Goal: Find specific page/section: Find specific page/section

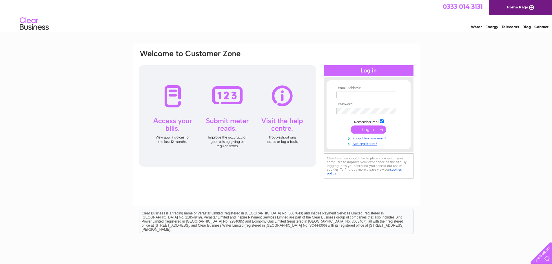
type input "[MEDICAL_DATA][EMAIL_ADDRESS][DOMAIN_NAME]"
click at [368, 129] on input "submit" at bounding box center [368, 129] width 36 height 8
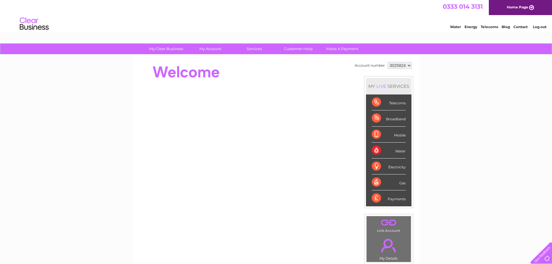
click at [390, 125] on div "Broadband" at bounding box center [389, 118] width 34 height 16
click at [375, 117] on div "Broadband" at bounding box center [389, 118] width 34 height 16
click at [385, 119] on div "Broadband" at bounding box center [389, 118] width 34 height 16
click at [376, 117] on div "Broadband" at bounding box center [389, 118] width 34 height 16
click at [394, 121] on div "Broadband" at bounding box center [389, 118] width 34 height 16
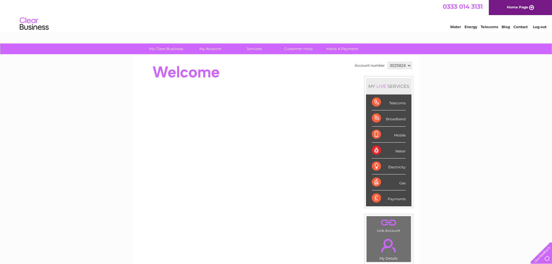
click at [394, 121] on div "Broadband" at bounding box center [389, 118] width 34 height 16
click at [375, 116] on div "Broadband" at bounding box center [389, 118] width 34 height 16
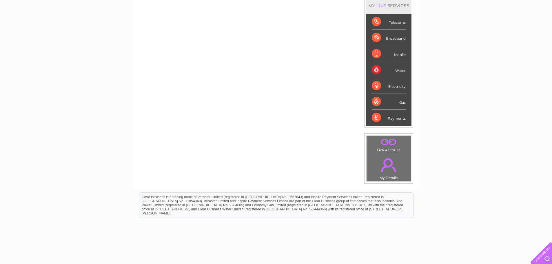
scroll to position [52, 0]
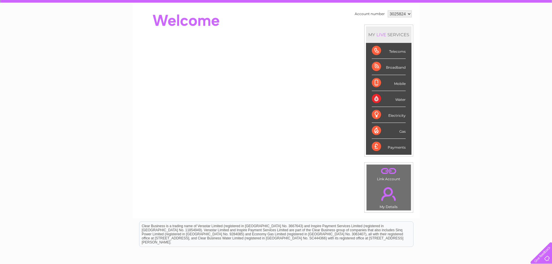
click at [392, 52] on div "Telecoms" at bounding box center [389, 51] width 34 height 16
click at [394, 68] on div "Broadband" at bounding box center [389, 67] width 34 height 16
